Goal: Find specific page/section: Find specific page/section

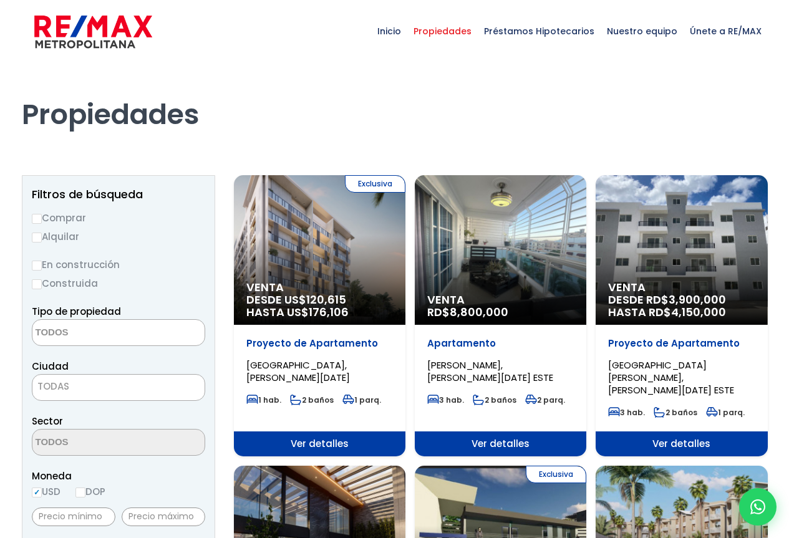
select select
click at [474, 30] on span "Propiedades" at bounding box center [442, 30] width 71 height 37
select select
click at [658, 32] on span "Nuestro equipo" at bounding box center [642, 30] width 83 height 37
drag, startPoint x: 658, startPoint y: 32, endPoint x: 674, endPoint y: 62, distance: 33.5
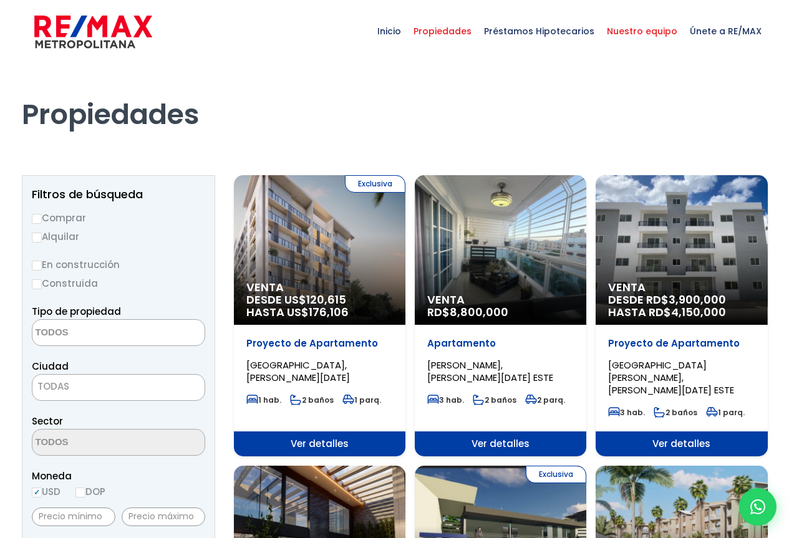
click at [658, 32] on span "Nuestro equipo" at bounding box center [642, 30] width 83 height 37
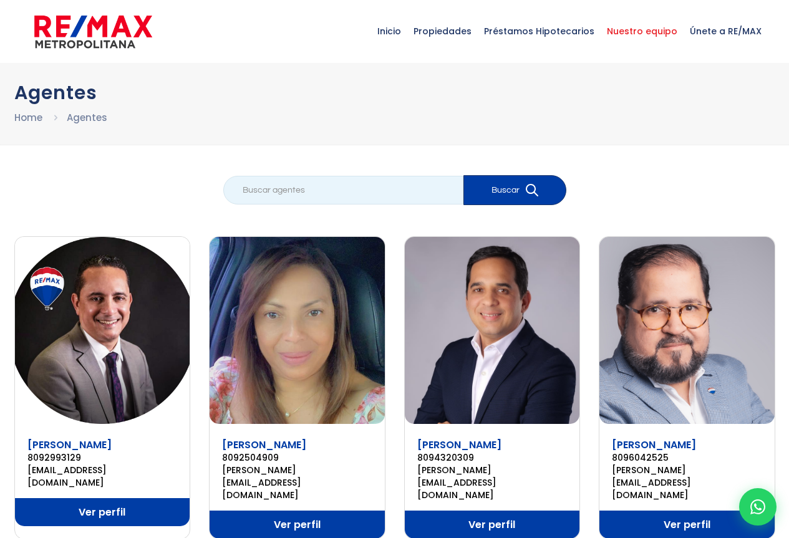
click at [245, 190] on input "search" at bounding box center [343, 190] width 240 height 29
type input "[PERSON_NAME]"
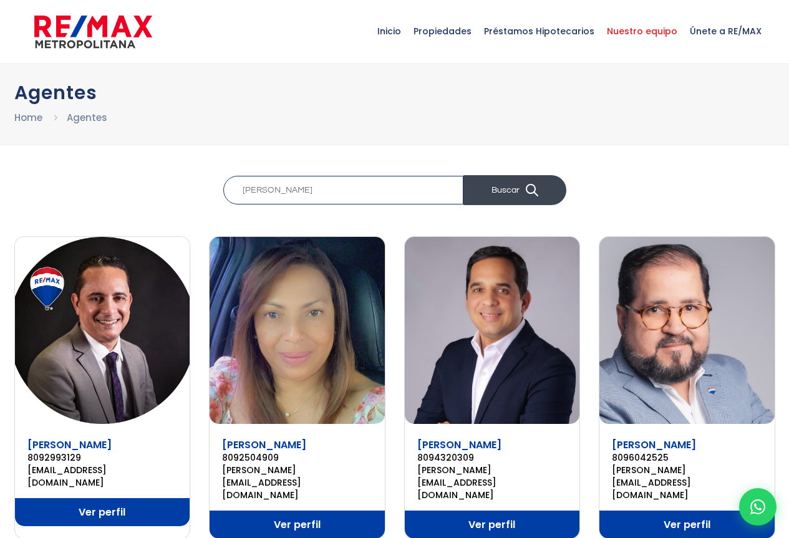
click at [535, 188] on icon "submit" at bounding box center [532, 190] width 12 height 12
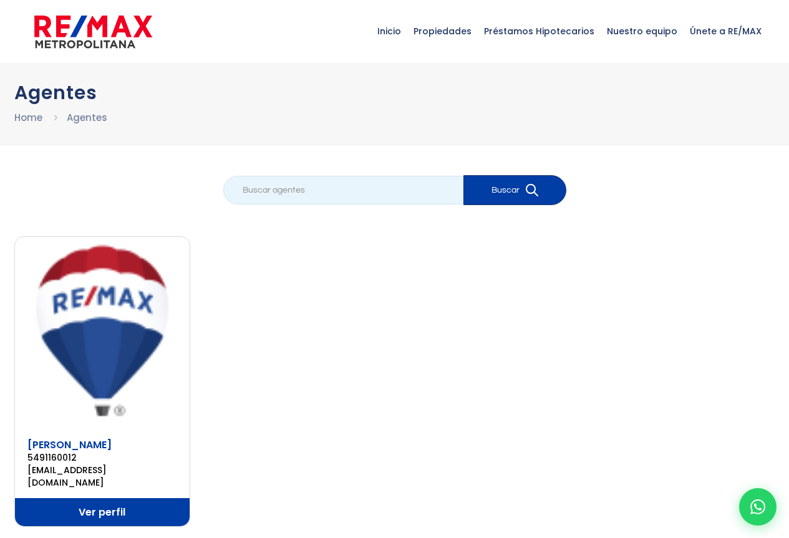
click at [248, 190] on input "search" at bounding box center [343, 190] width 240 height 29
type input "[PERSON_NAME]"
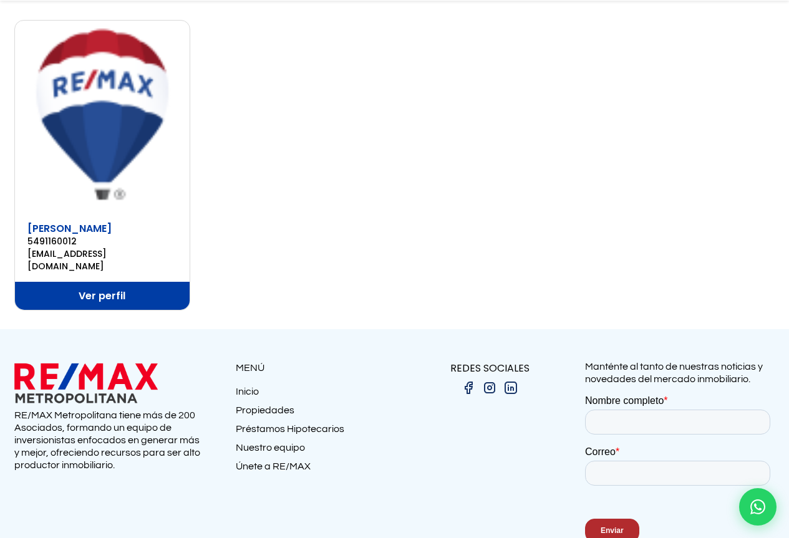
scroll to position [250, 0]
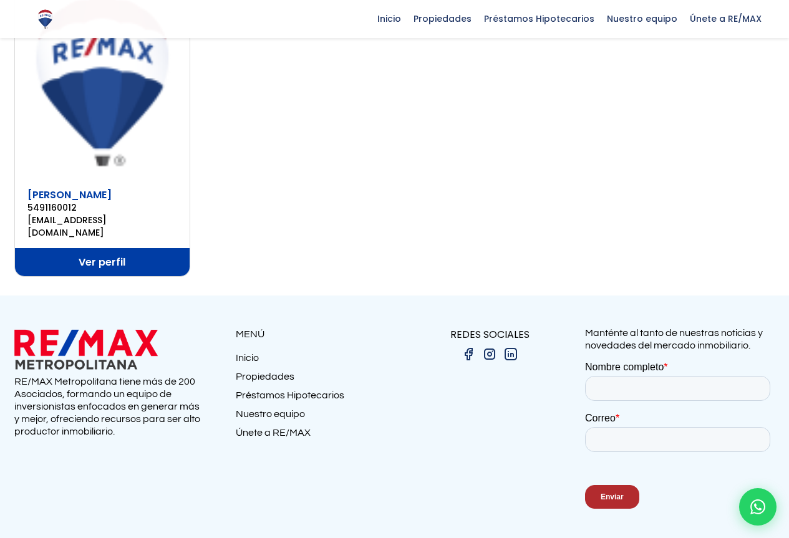
click at [268, 371] on link "Propiedades" at bounding box center [315, 380] width 159 height 19
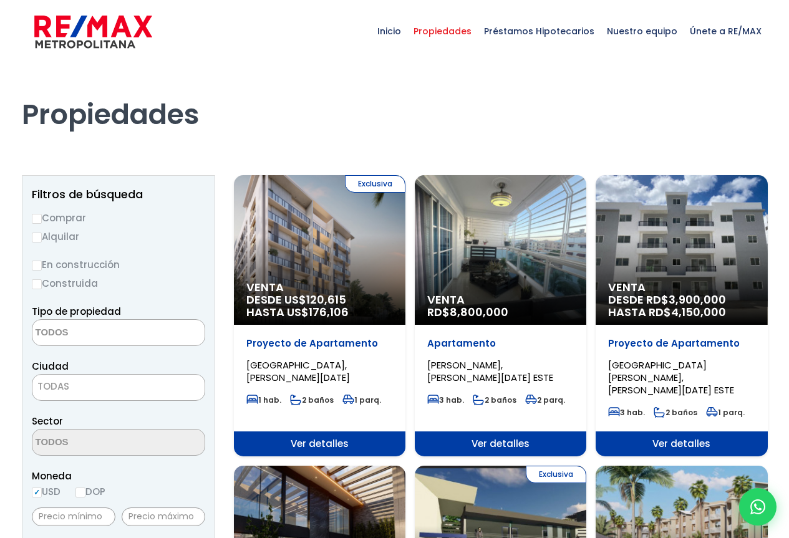
select select
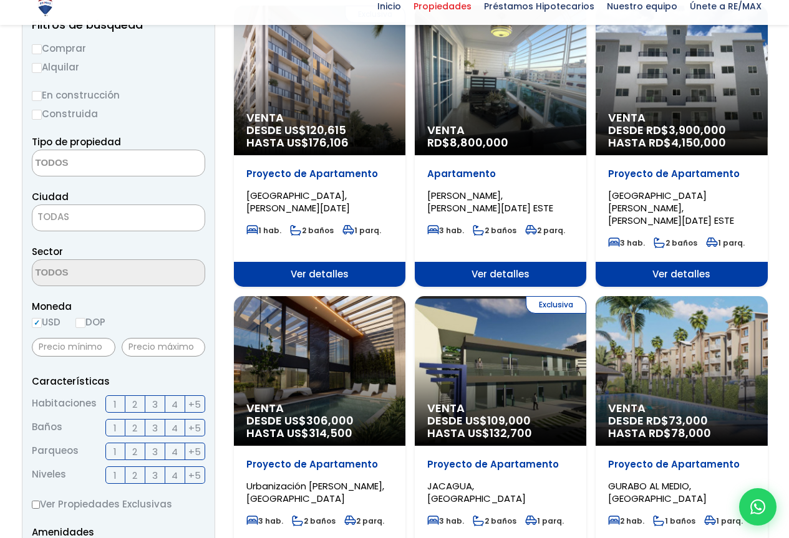
scroll to position [187, 0]
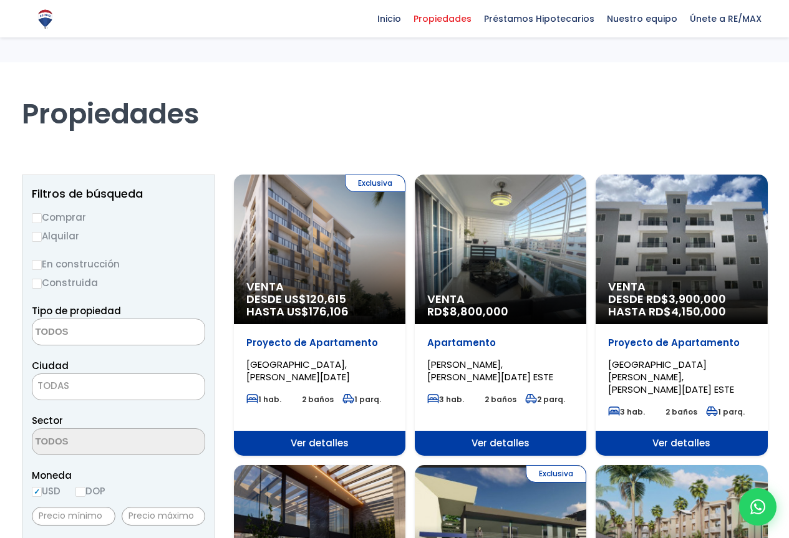
select select
